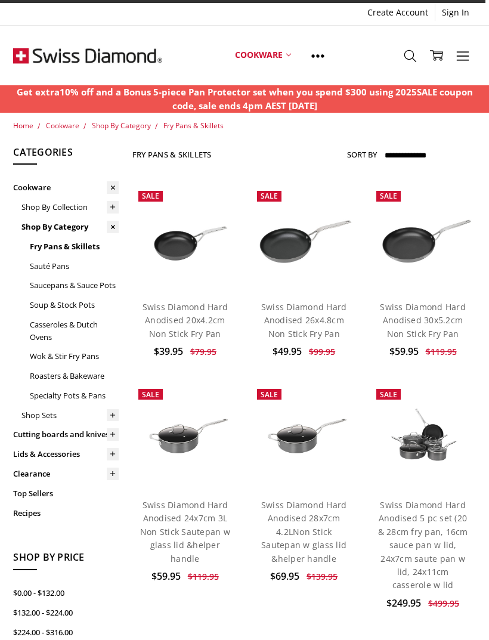
scroll to position [147, 0]
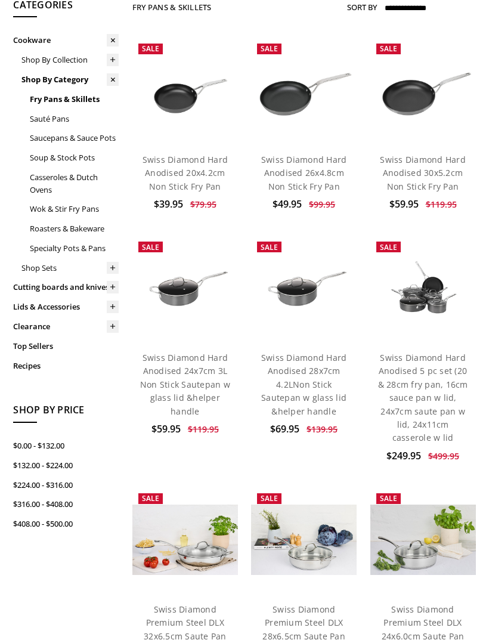
click at [66, 116] on link "Sauté Pans" at bounding box center [74, 119] width 89 height 20
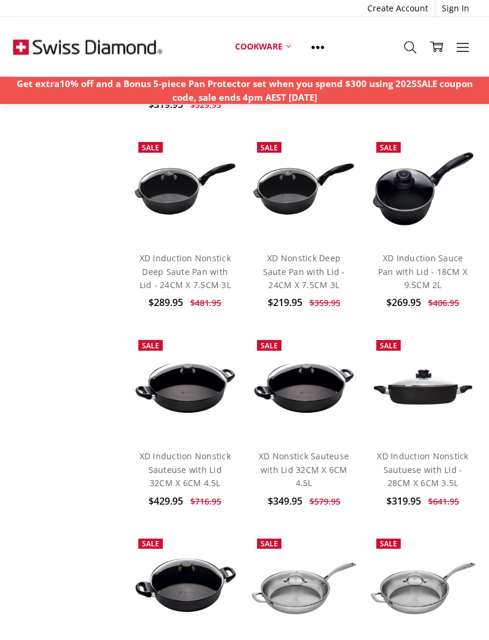
scroll to position [1872, 0]
click at [337, 450] on link "XD Nonstick Sauteuse with Lid 32CM X 6CM 4.5L" at bounding box center [304, 469] width 90 height 38
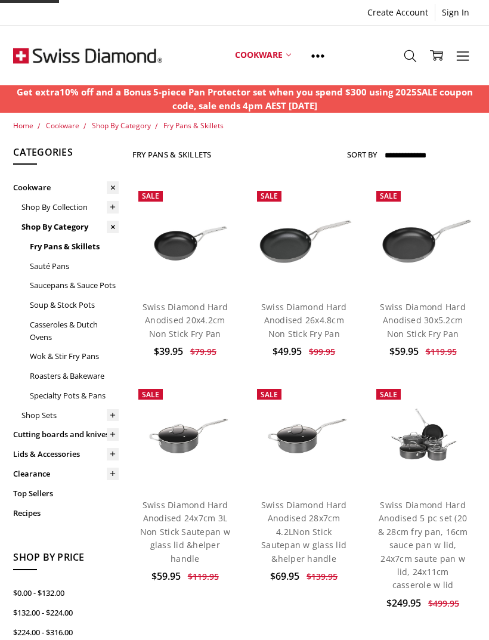
scroll to position [147, 0]
